Goal: Information Seeking & Learning: Learn about a topic

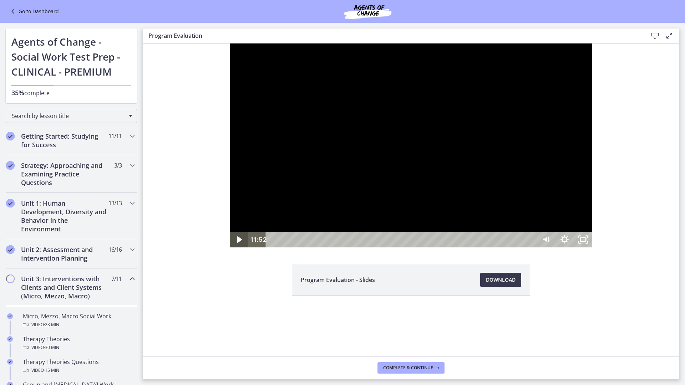
click at [230, 248] on div "Play Video" at bounding box center [239, 240] width 19 height 16
click at [230, 248] on icon "Play Video" at bounding box center [239, 240] width 19 height 16
click at [230, 232] on button "Pause" at bounding box center [239, 240] width 19 height 16
click at [230, 248] on icon "Play Video" at bounding box center [239, 240] width 19 height 16
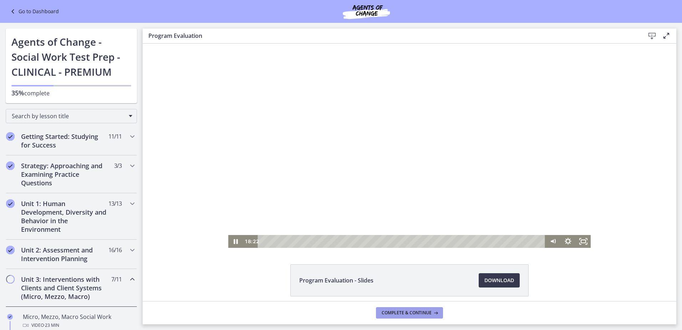
click at [436, 315] on icon at bounding box center [435, 313] width 7 height 6
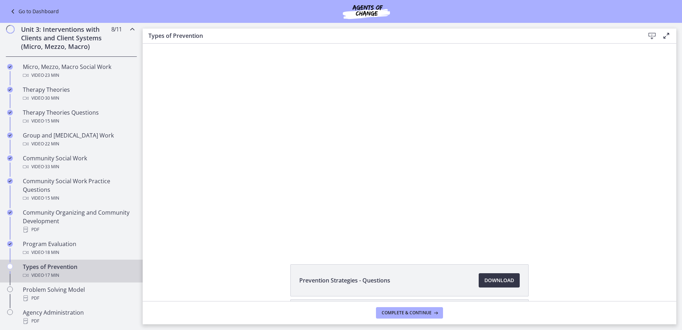
click at [496, 278] on span "Download Opens in a new window" at bounding box center [500, 280] width 30 height 9
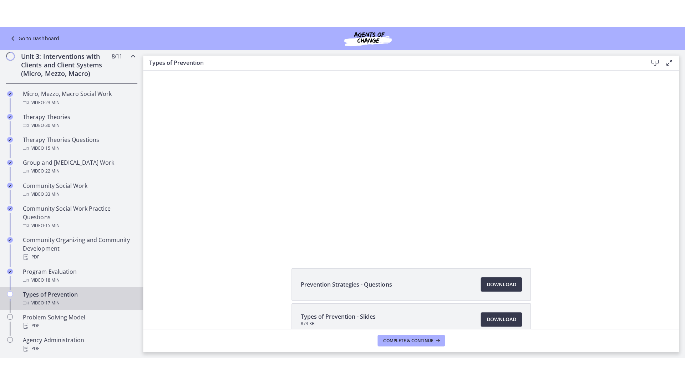
scroll to position [36, 0]
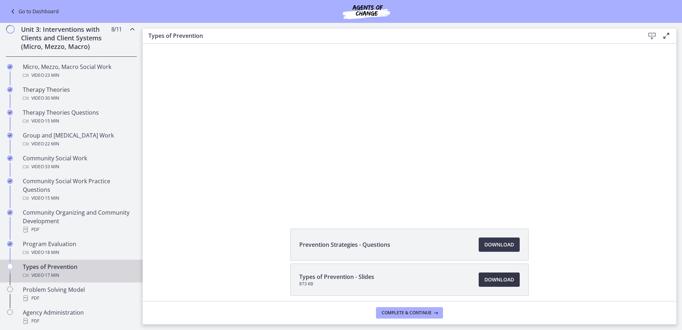
click at [497, 276] on span "Download Opens in a new window" at bounding box center [500, 279] width 30 height 9
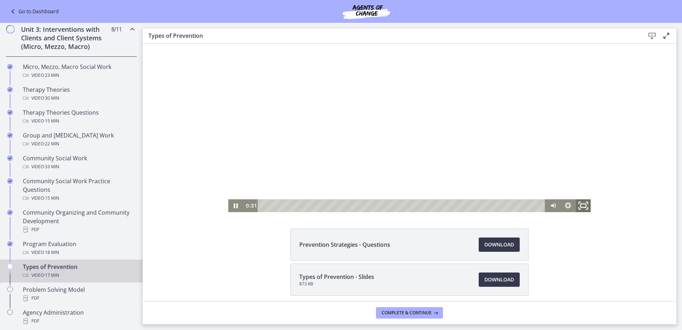
click at [583, 205] on rect "Fullscreen" at bounding box center [583, 206] width 5 height 4
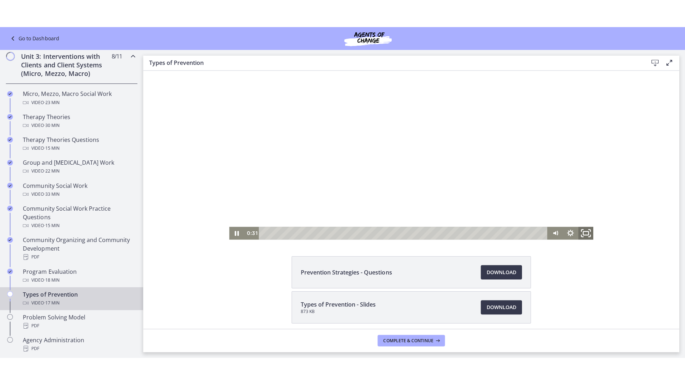
scroll to position [0, 0]
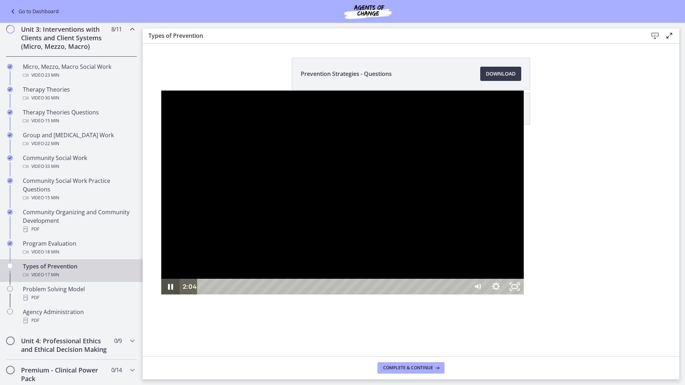
drag, startPoint x: 8, startPoint y: 373, endPoint x: 16, endPoint y: 340, distance: 33.8
click at [161, 295] on icon "Pause" at bounding box center [170, 287] width 19 height 16
click at [159, 297] on div "Play Video" at bounding box center [170, 287] width 22 height 19
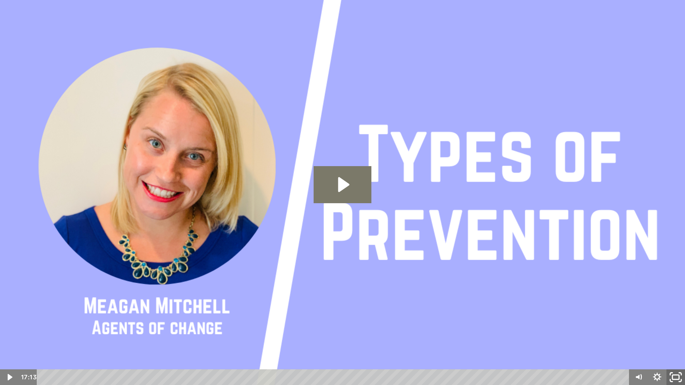
click at [674, 381] on icon "Fullscreen" at bounding box center [676, 377] width 22 height 19
click at [677, 377] on icon "Unfullscreen" at bounding box center [676, 378] width 19 height 16
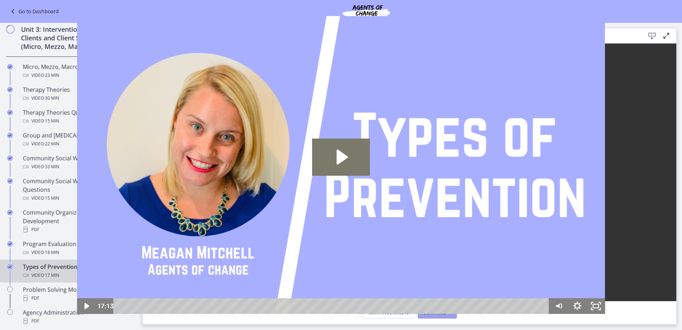
click at [443, 310] on span "Continue" at bounding box center [435, 313] width 22 height 6
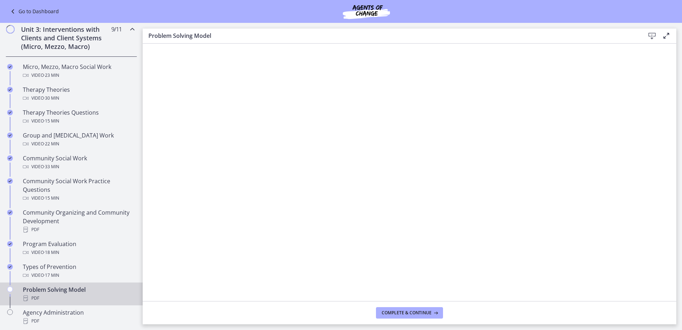
click at [653, 36] on icon at bounding box center [652, 36] width 9 height 9
click at [404, 315] on span "Complete & continue" at bounding box center [407, 313] width 50 height 6
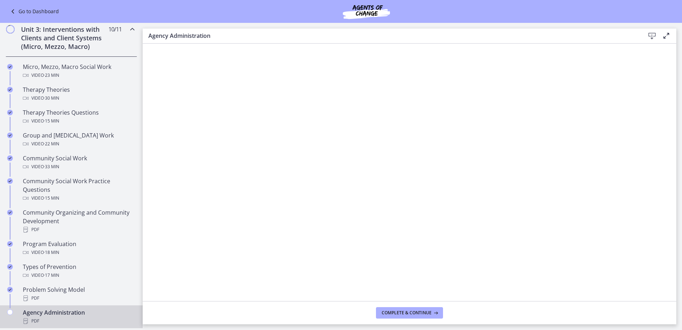
click at [652, 37] on icon at bounding box center [652, 36] width 9 height 9
